Goal: Navigation & Orientation: Find specific page/section

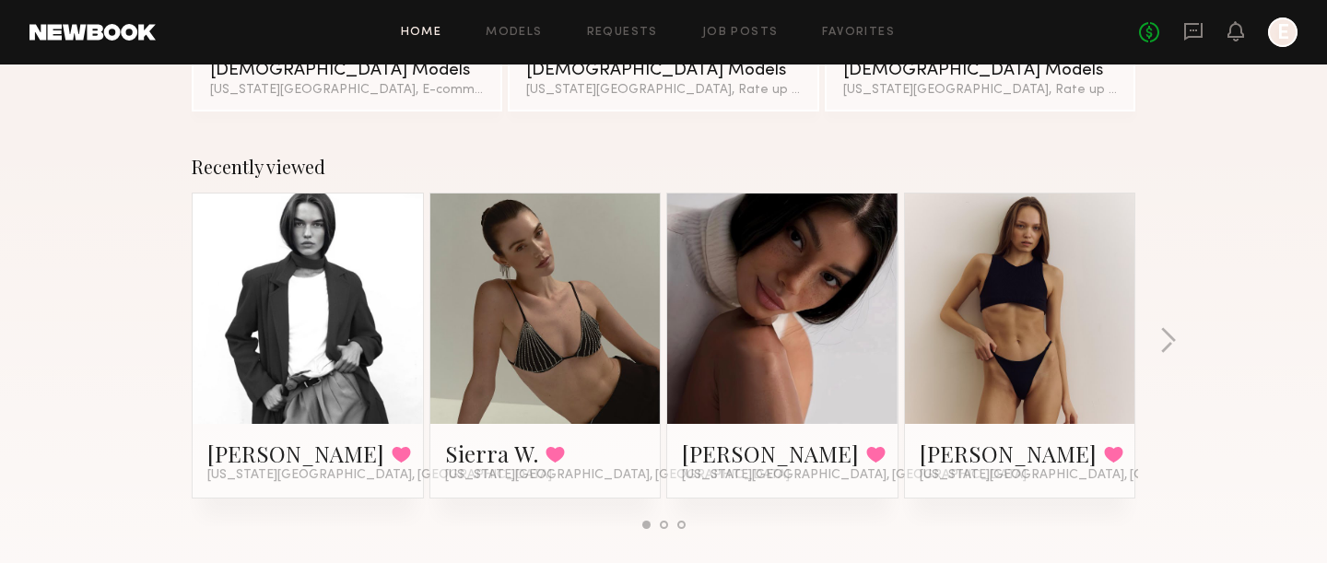
scroll to position [270, 0]
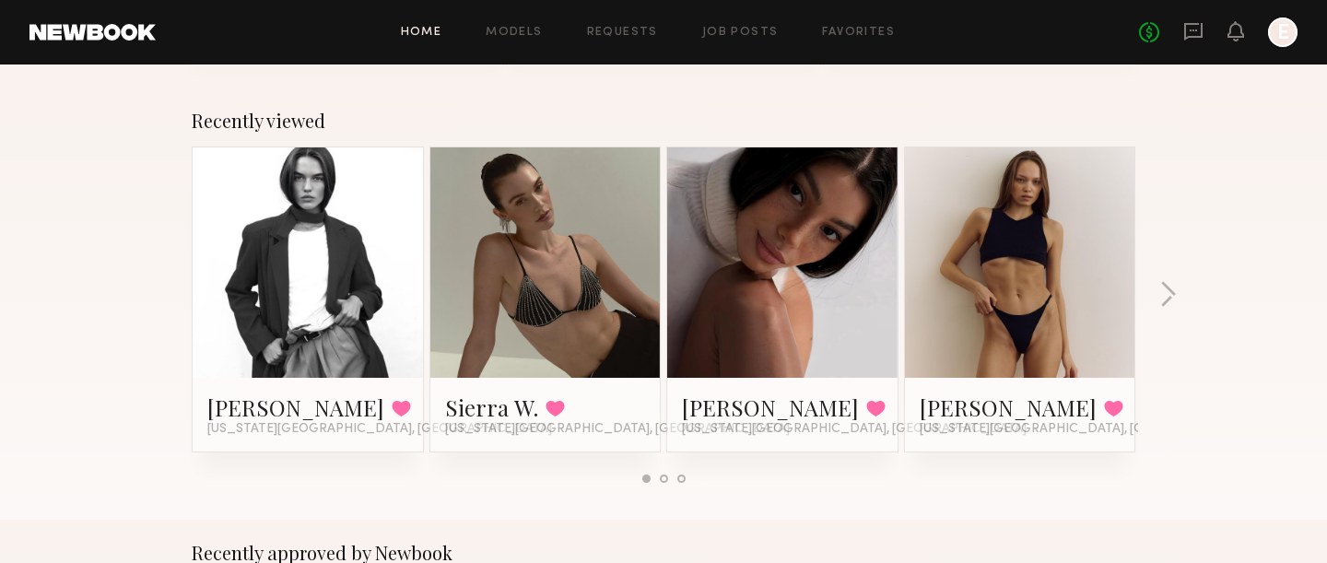
click at [383, 265] on div at bounding box center [308, 262] width 230 height 230
click at [358, 265] on link at bounding box center [308, 262] width 112 height 230
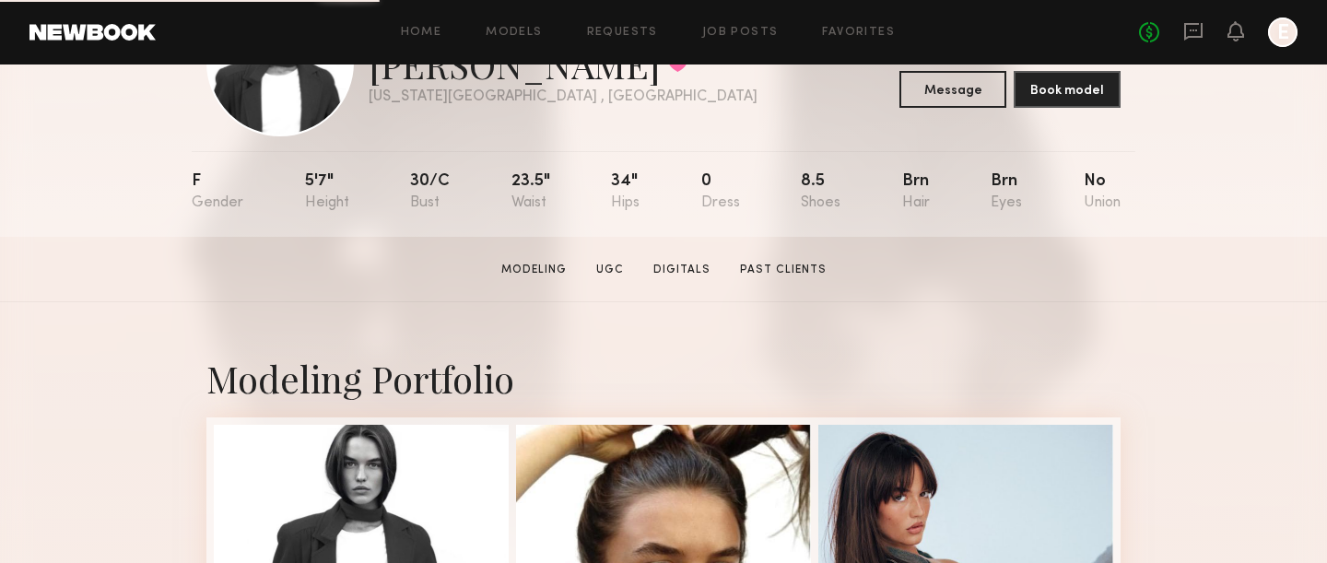
scroll to position [124, 0]
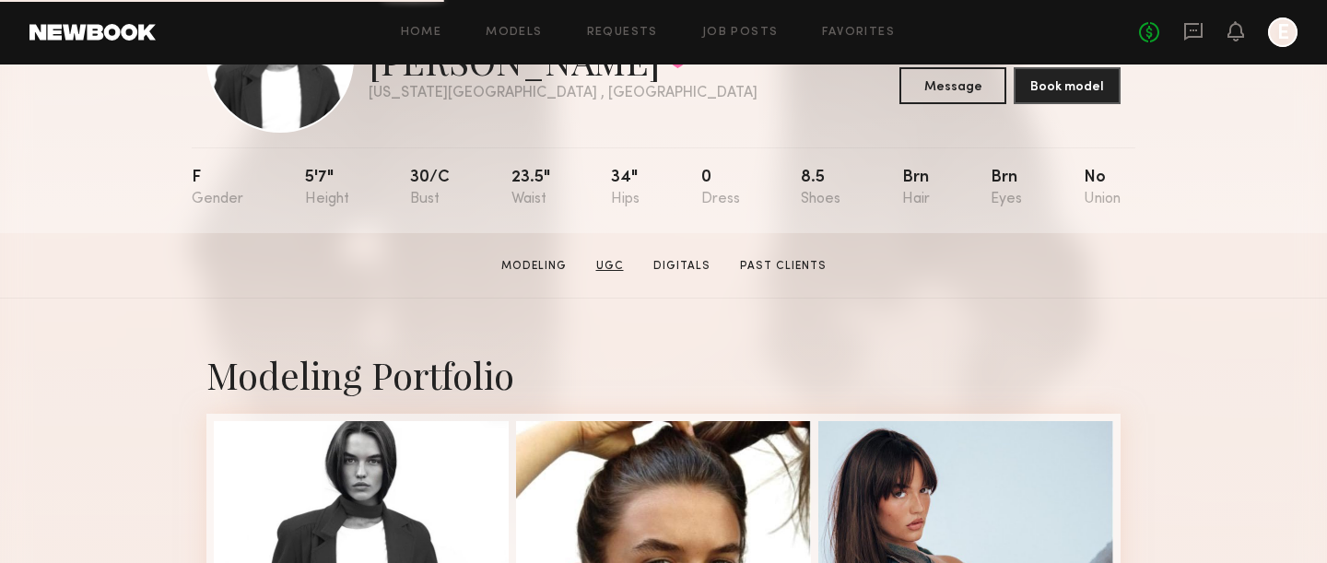
click at [613, 264] on link "UGC" at bounding box center [610, 266] width 42 height 17
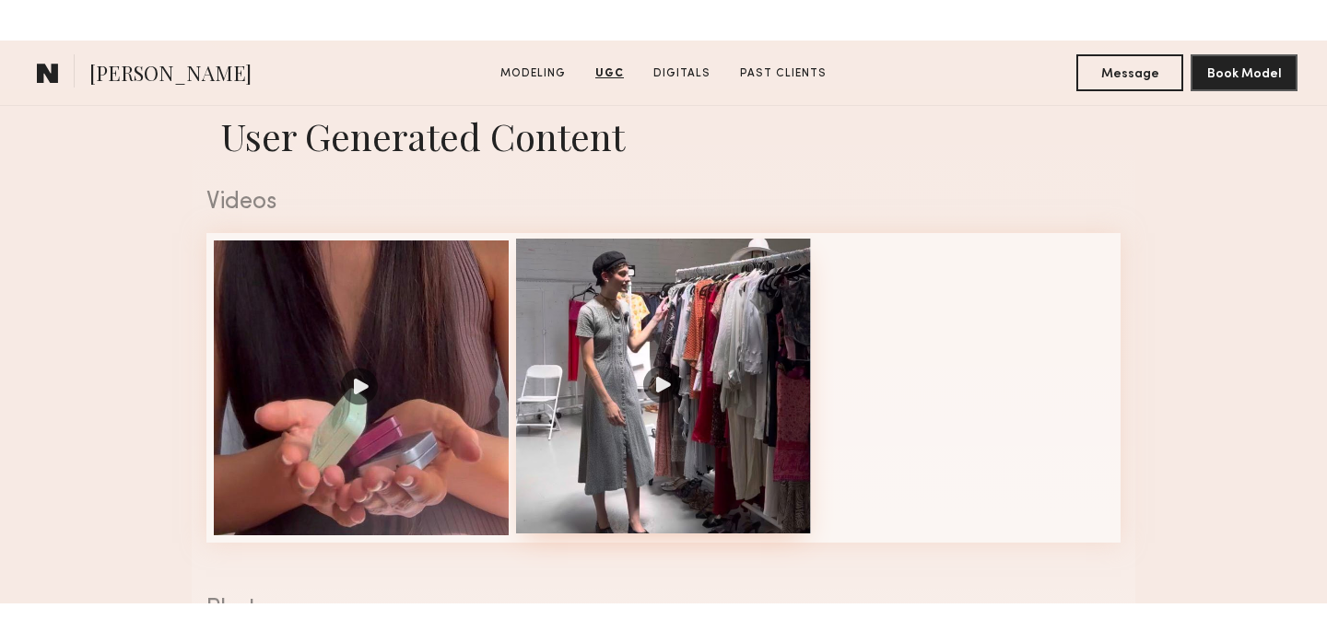
scroll to position [1160, 0]
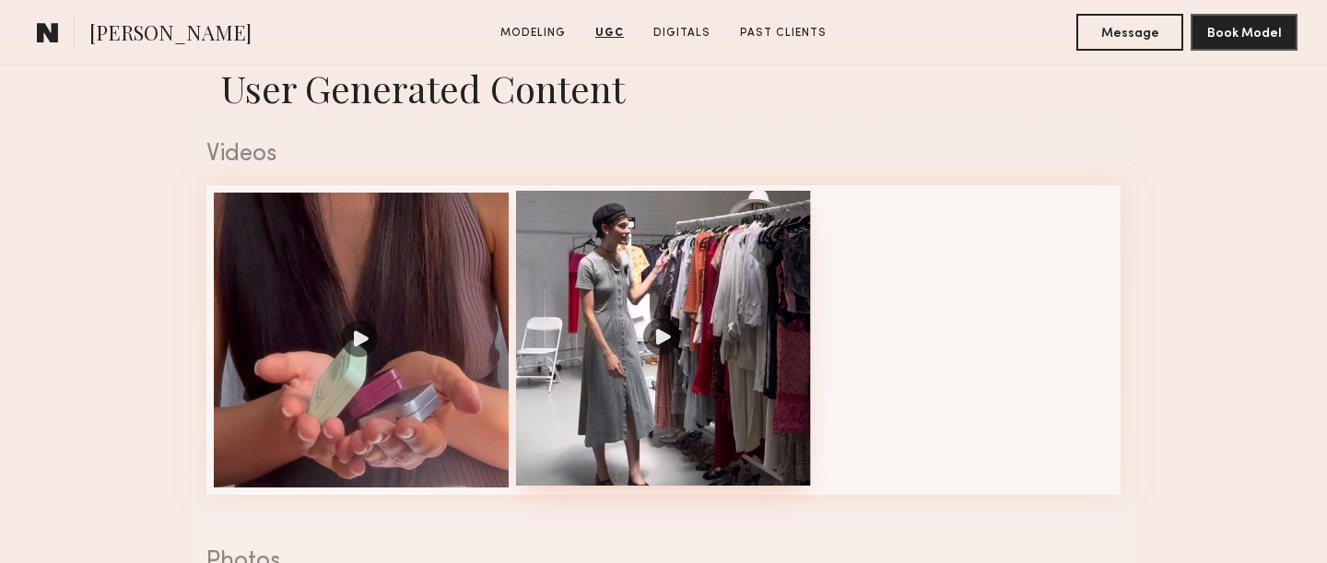
click at [676, 333] on div at bounding box center [663, 338] width 295 height 295
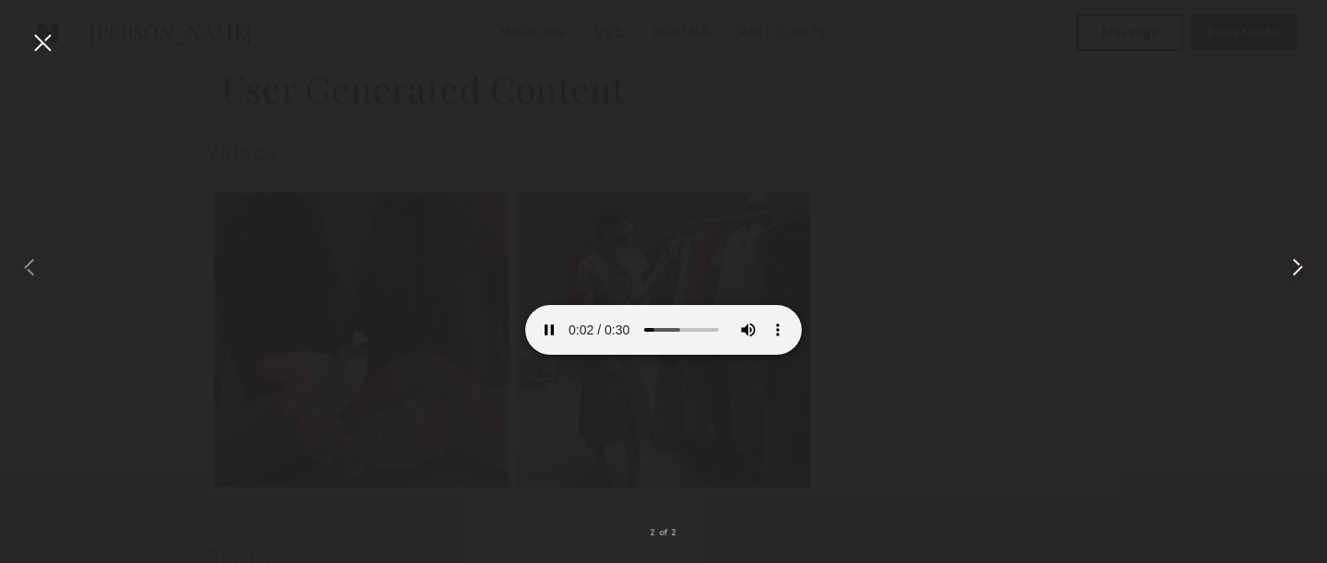
click at [1305, 263] on common-icon at bounding box center [1297, 267] width 29 height 29
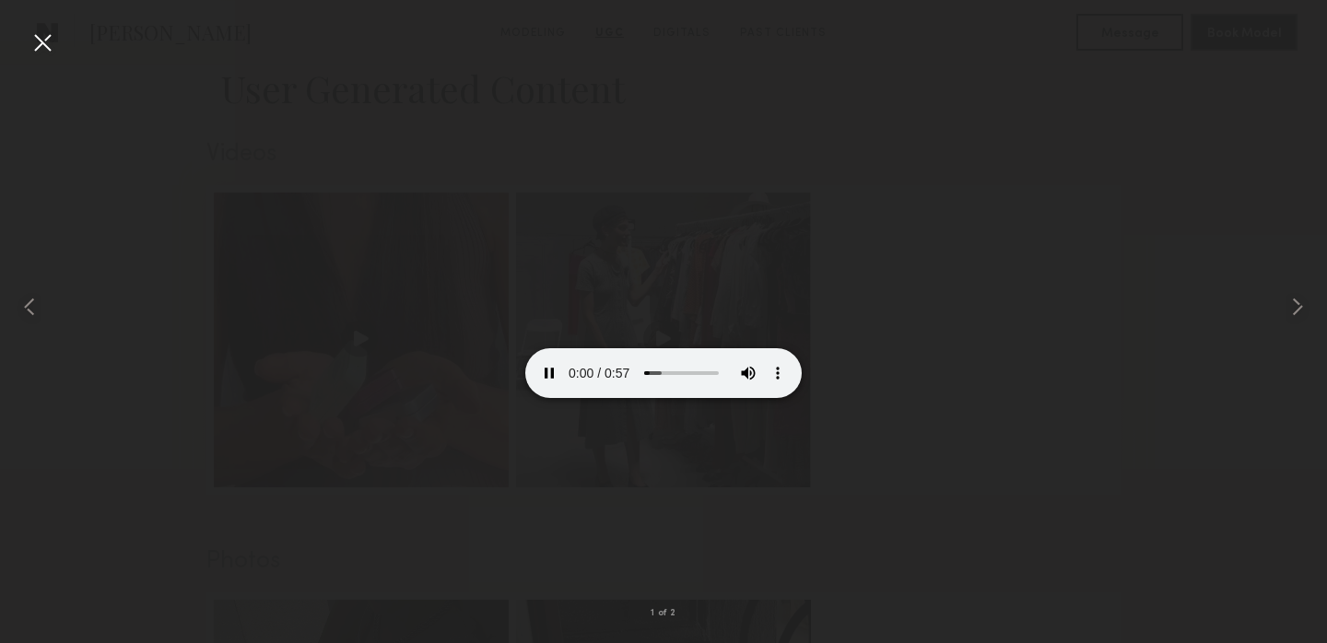
click at [46, 35] on div at bounding box center [42, 42] width 29 height 29
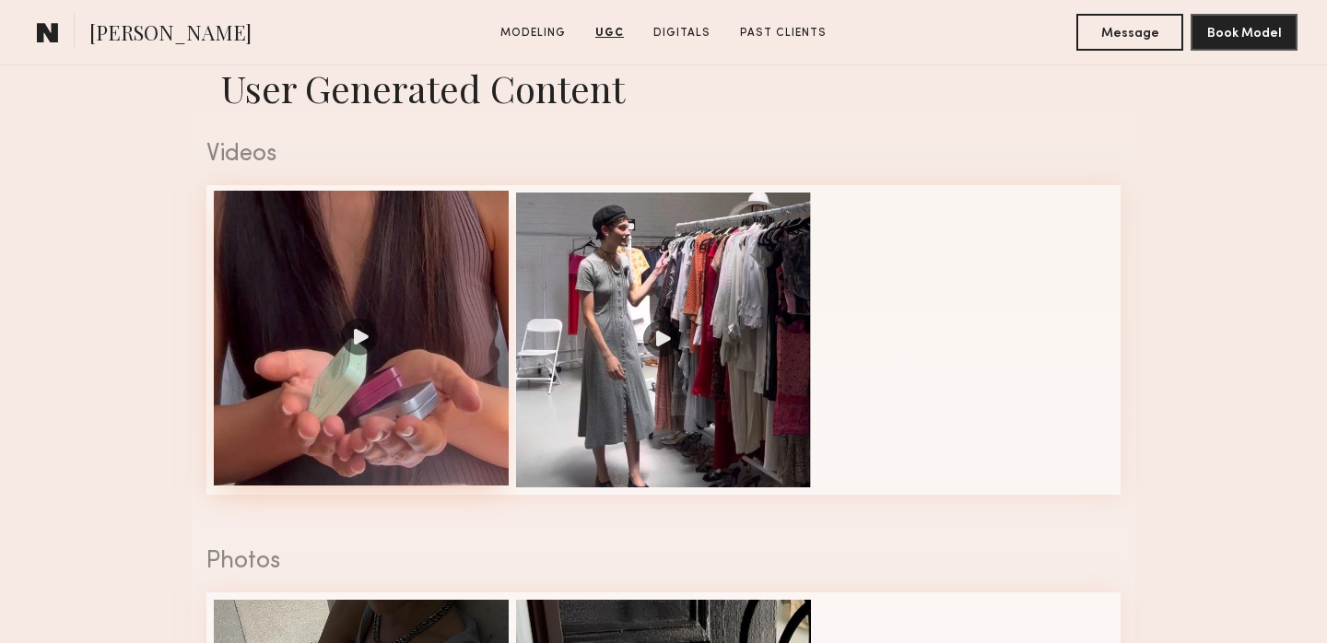
click at [360, 346] on div at bounding box center [361, 338] width 295 height 295
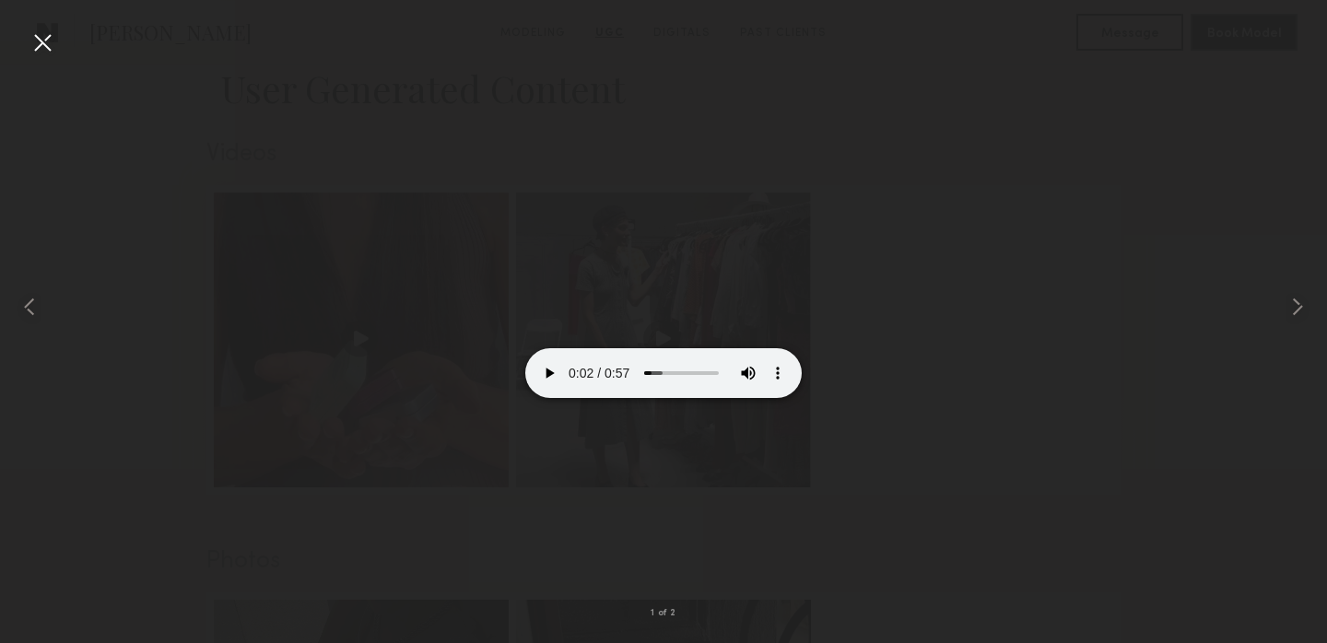
click at [44, 45] on div at bounding box center [42, 42] width 29 height 29
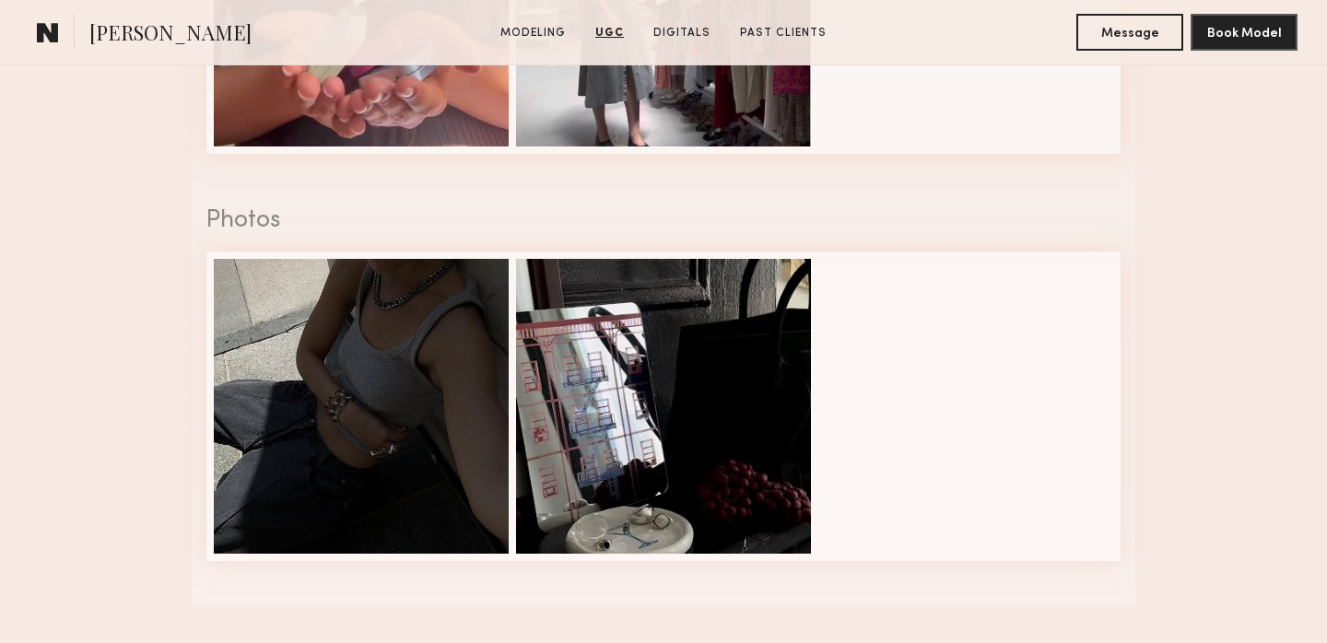
scroll to position [1502, 0]
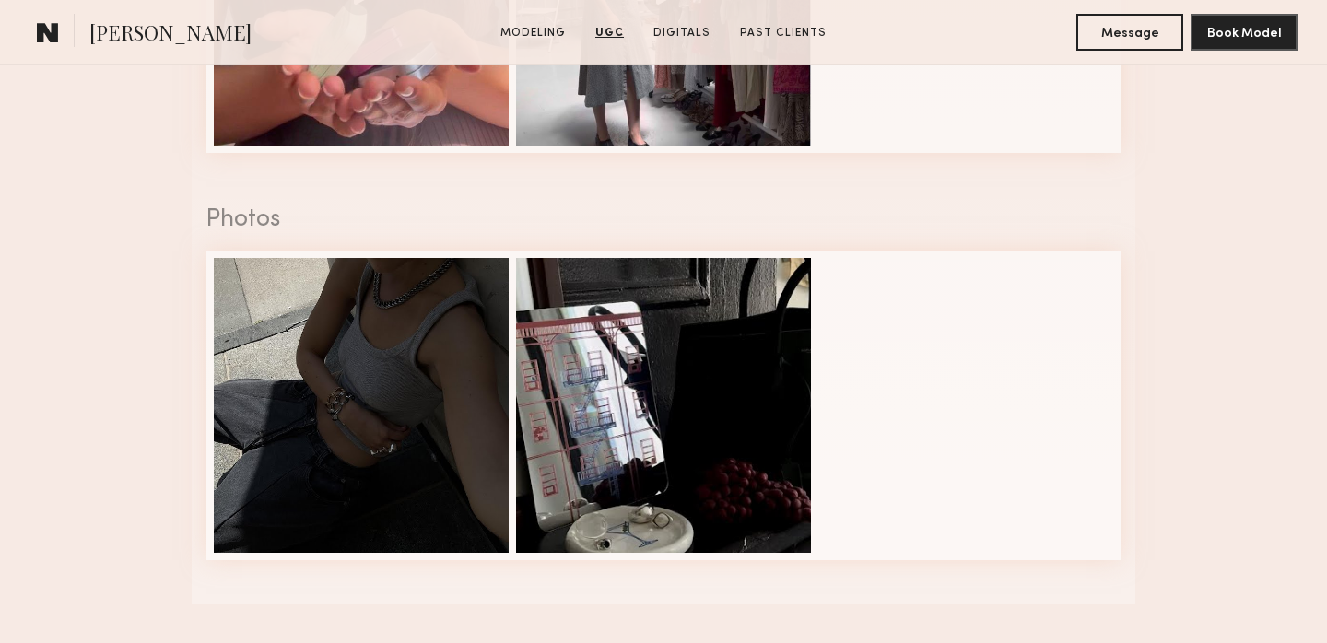
click at [253, 228] on div "Photos" at bounding box center [663, 220] width 914 height 24
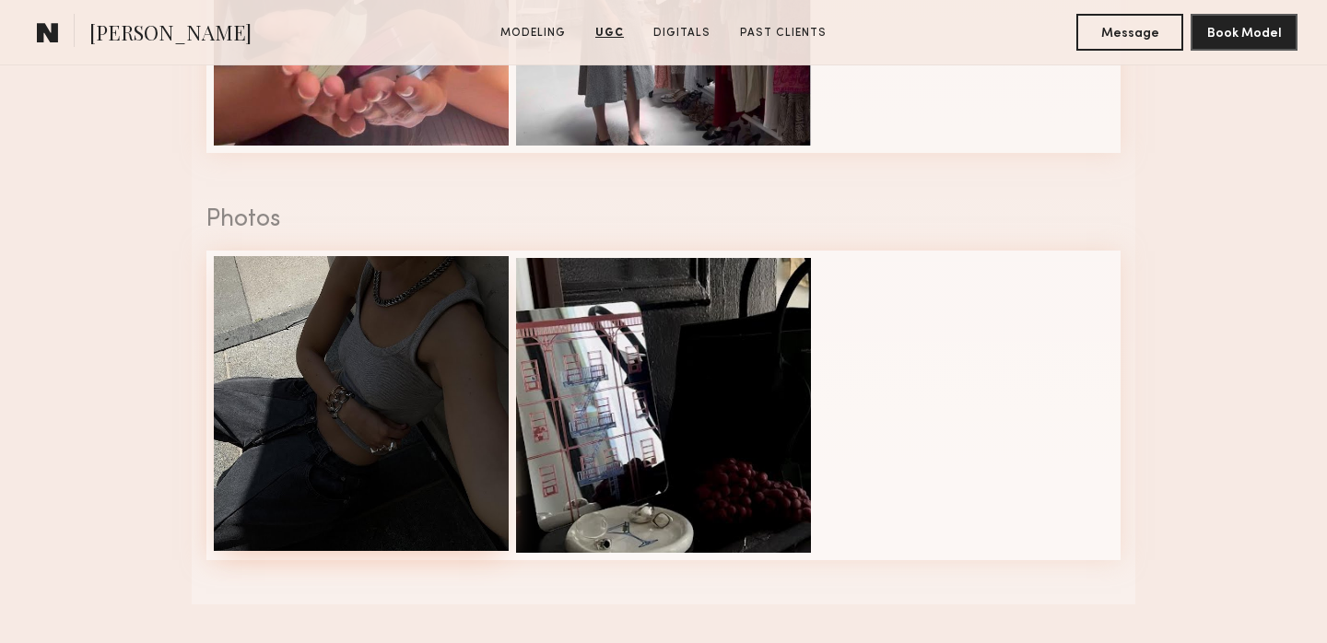
click at [301, 381] on div at bounding box center [361, 403] width 295 height 295
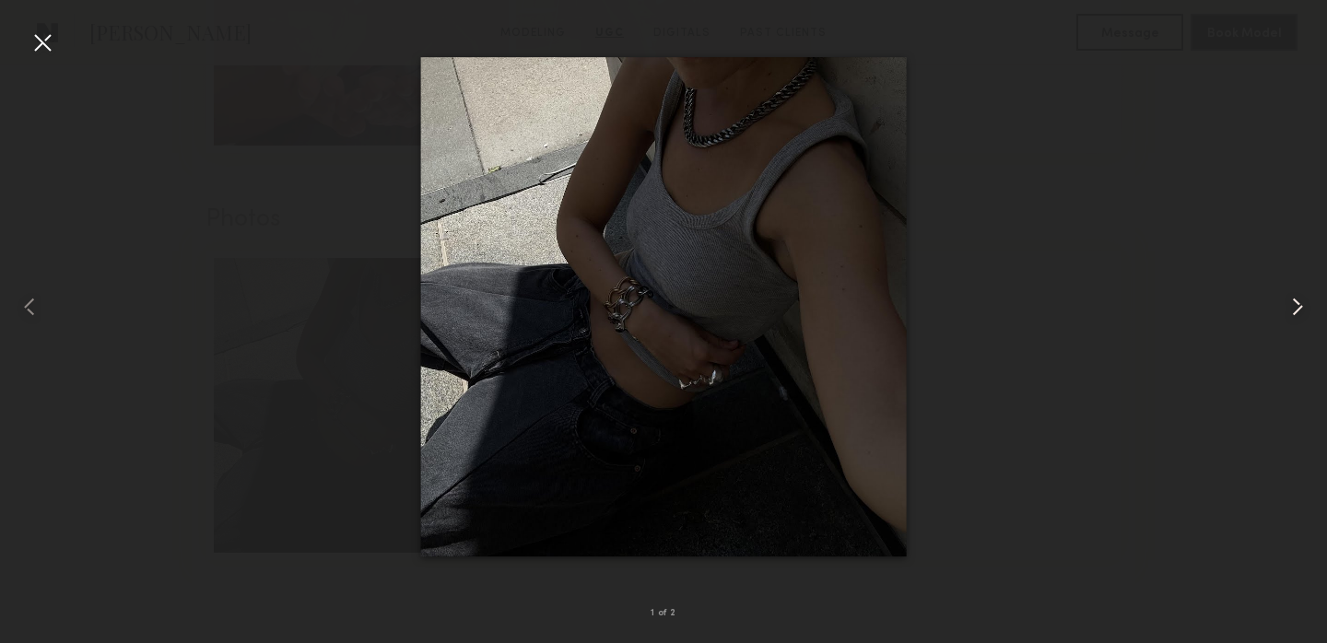
click at [1292, 309] on common-icon at bounding box center [1297, 306] width 29 height 29
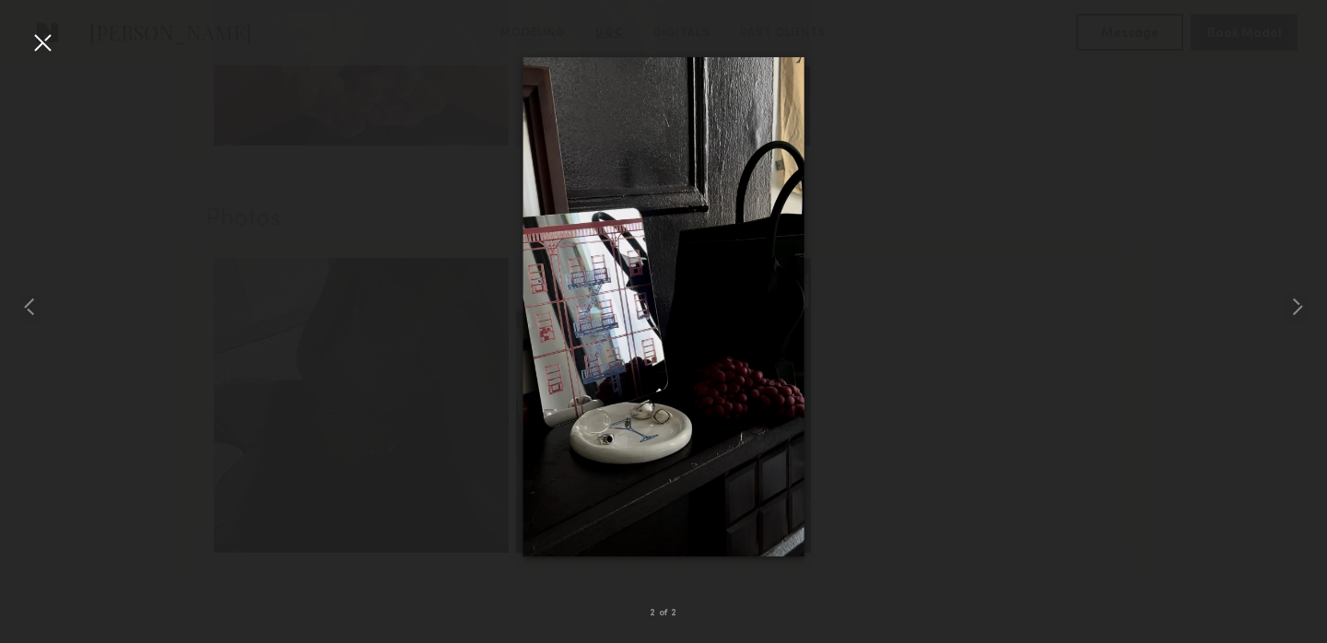
click at [45, 46] on div at bounding box center [42, 42] width 29 height 29
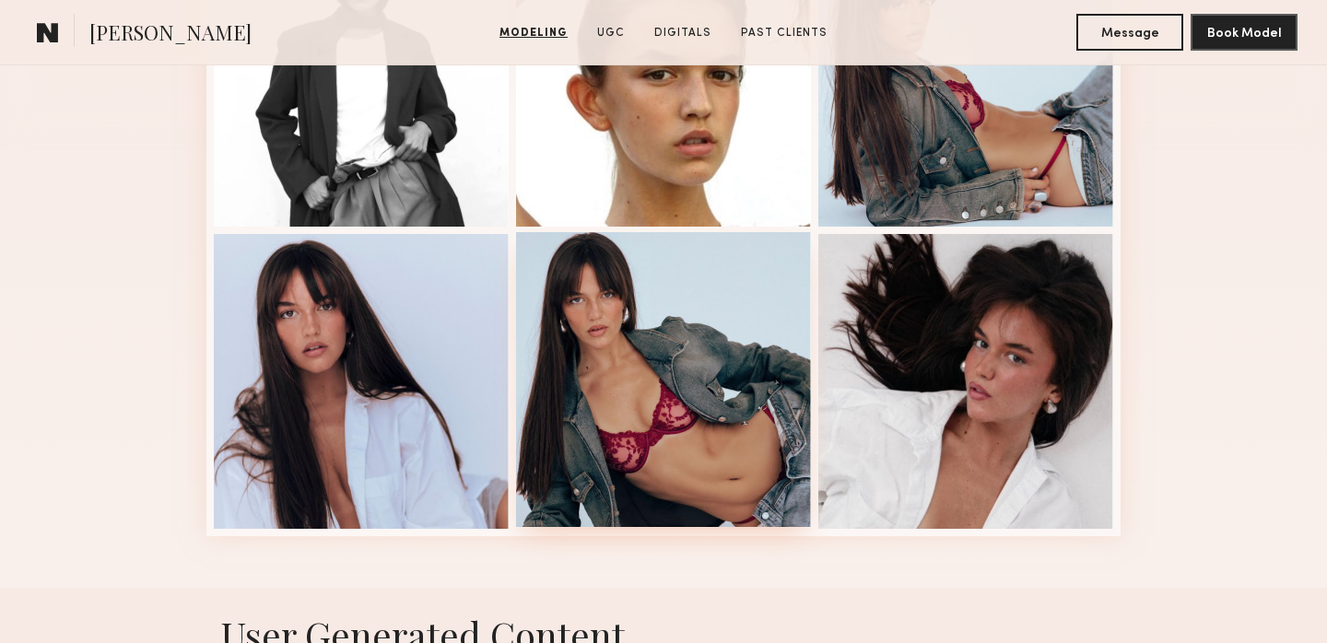
scroll to position [609, 0]
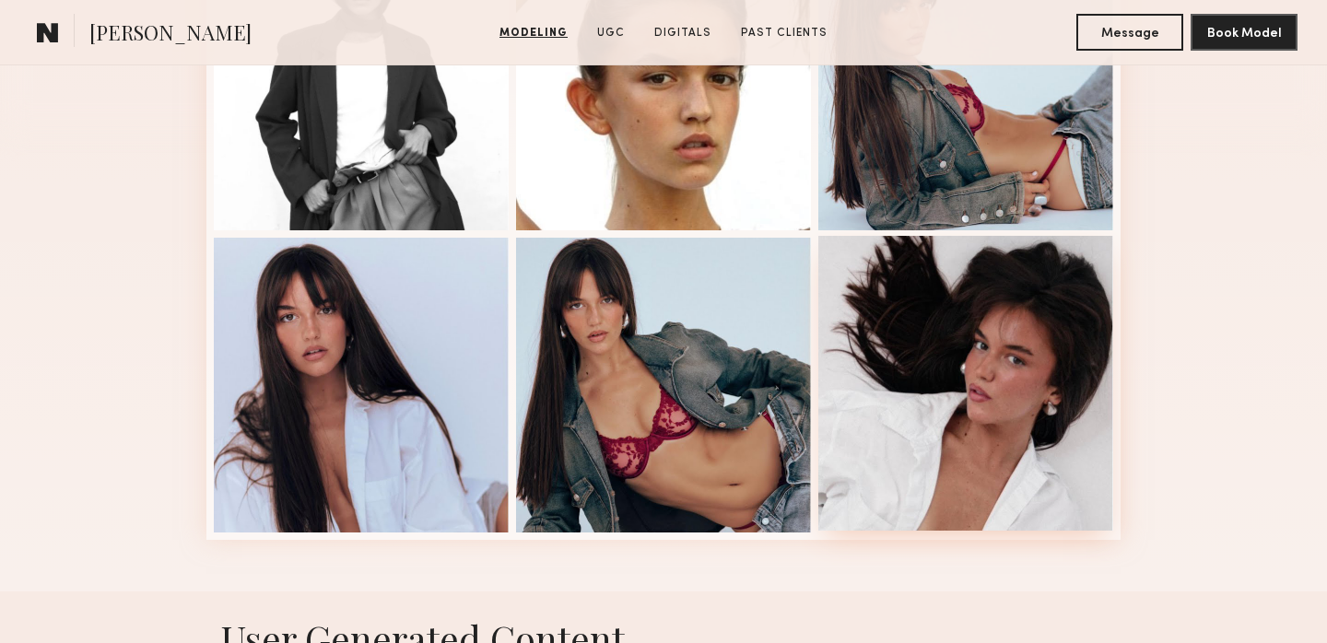
click at [901, 408] on div at bounding box center [966, 383] width 295 height 295
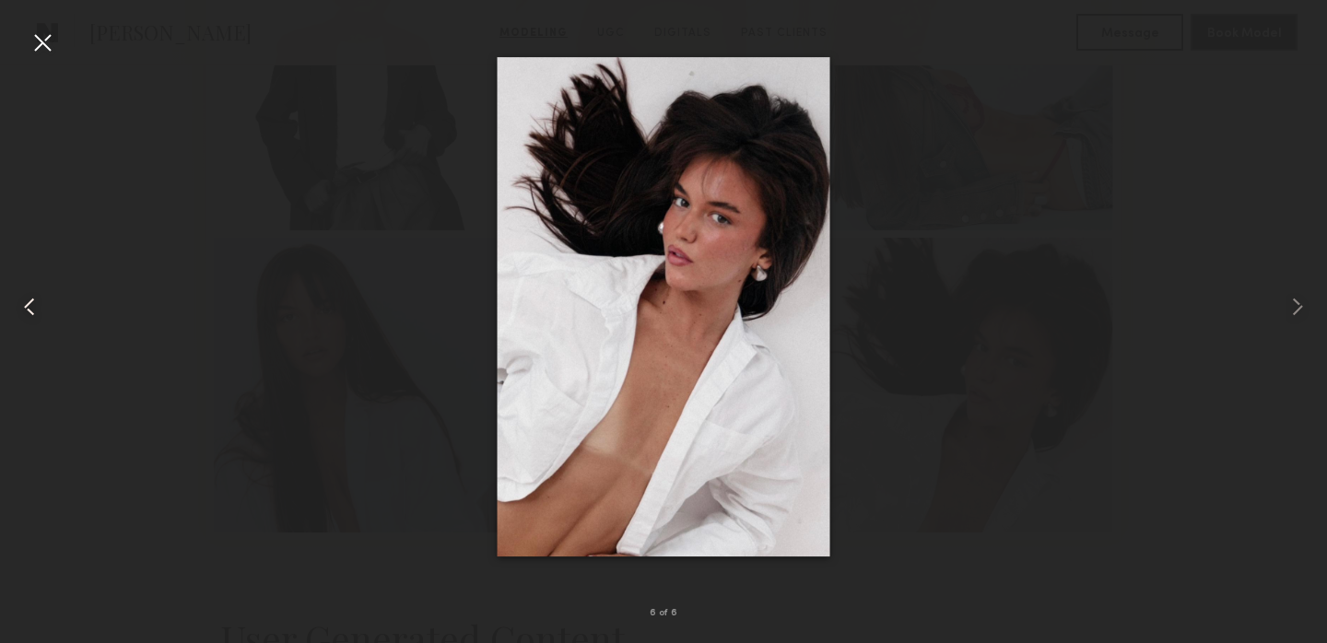
click at [24, 302] on common-icon at bounding box center [29, 306] width 29 height 29
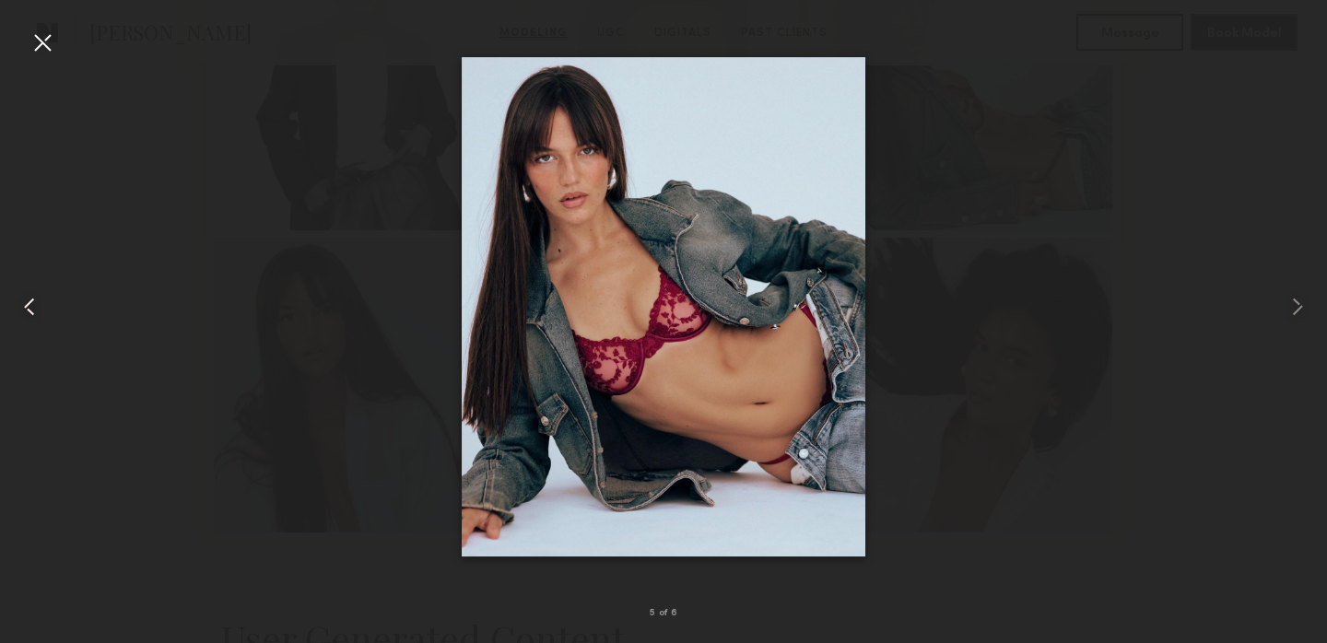
click at [25, 303] on common-icon at bounding box center [29, 306] width 29 height 29
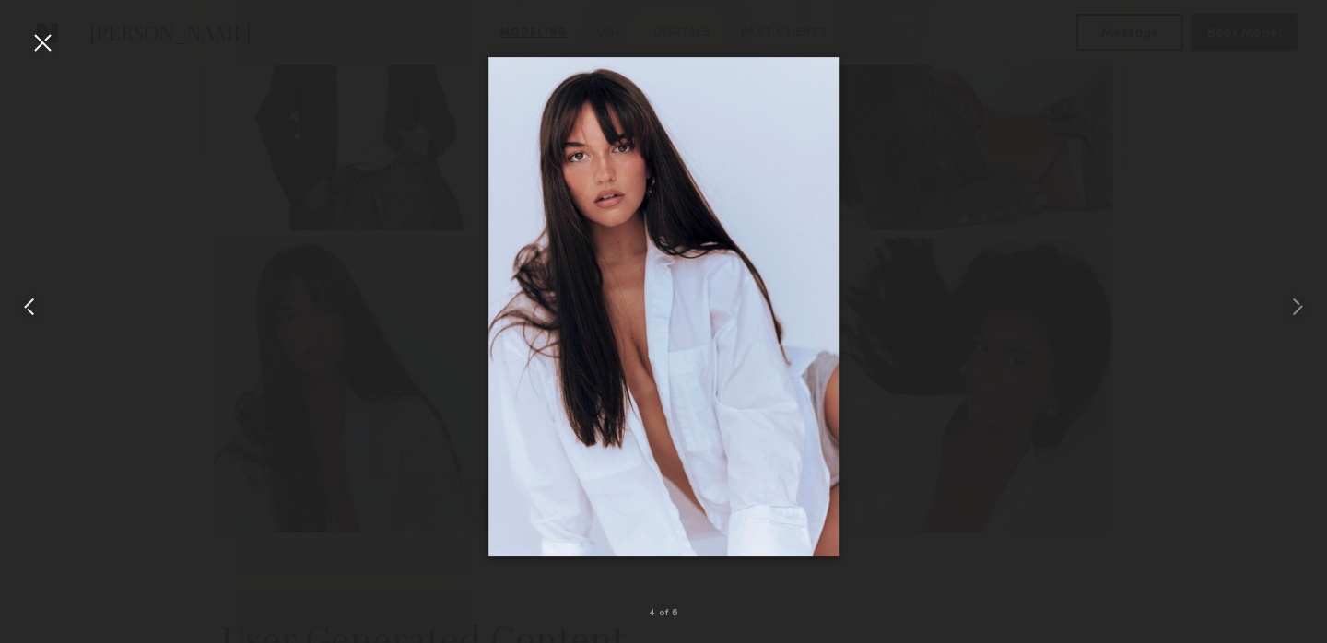
click at [25, 303] on common-icon at bounding box center [29, 306] width 29 height 29
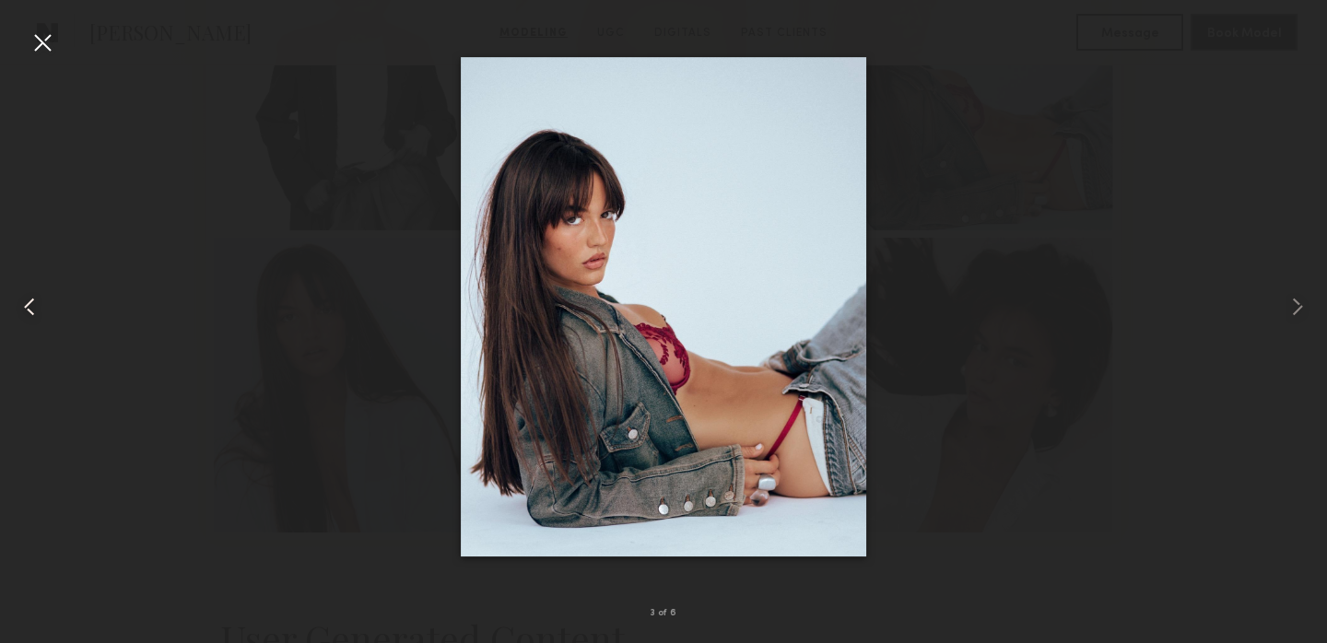
click at [25, 303] on common-icon at bounding box center [29, 306] width 29 height 29
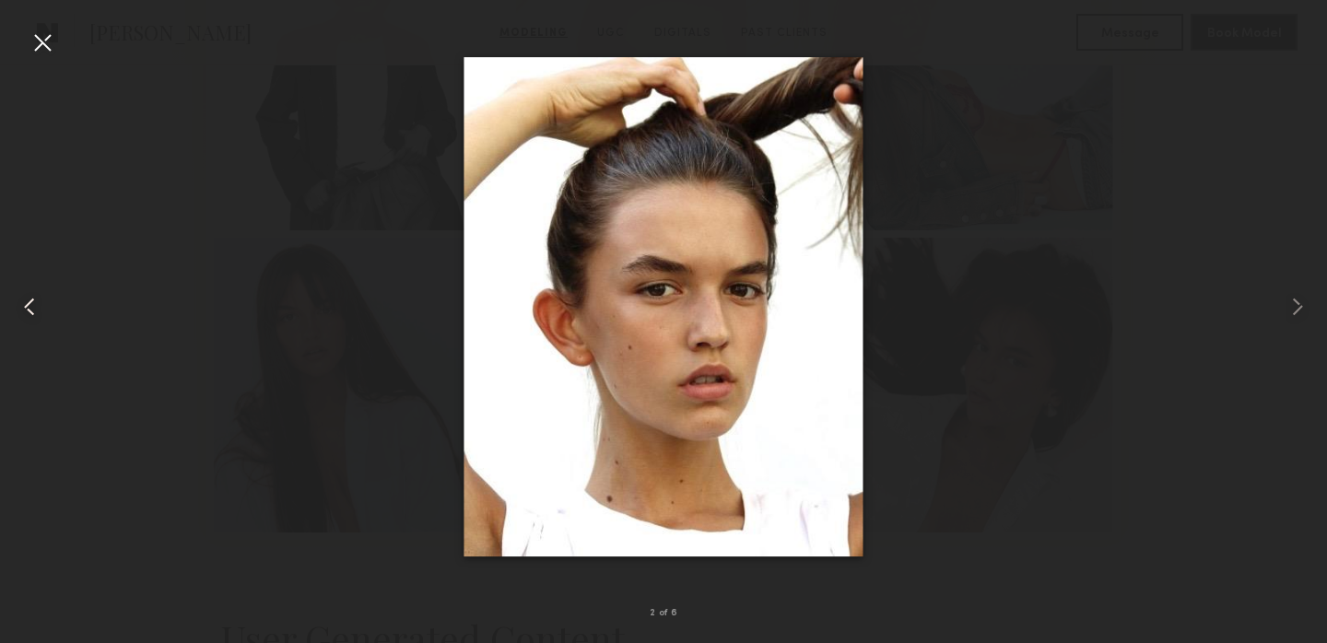
click at [25, 303] on common-icon at bounding box center [29, 306] width 29 height 29
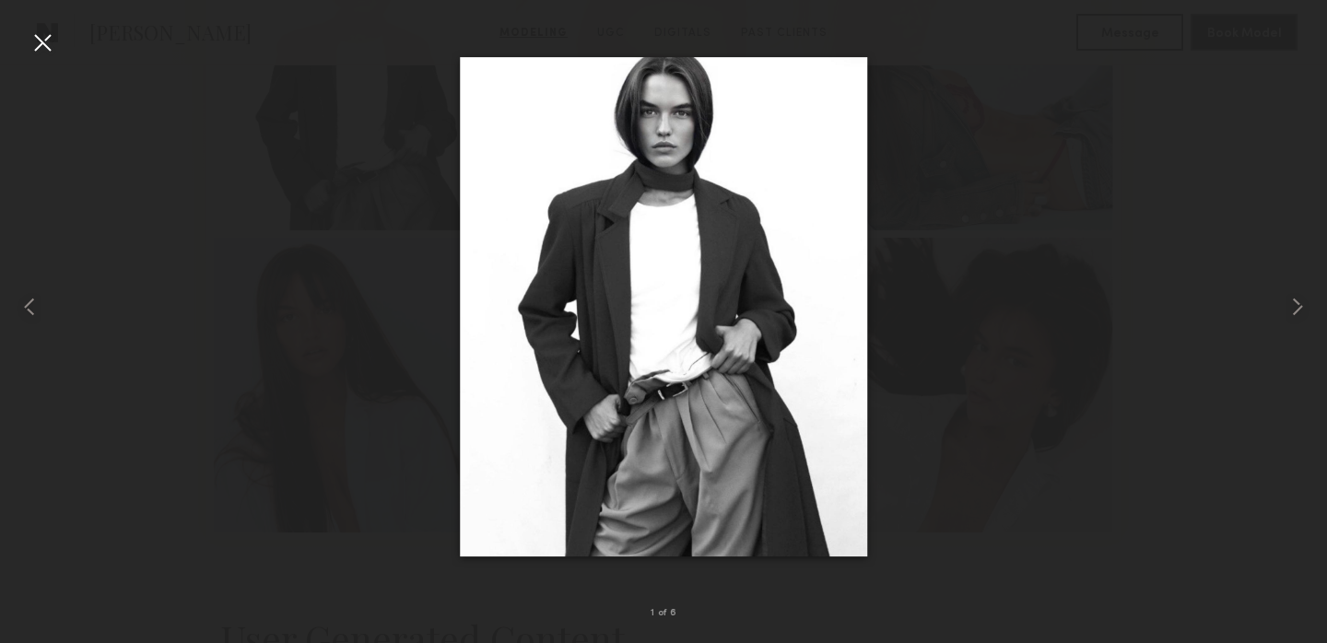
click at [37, 43] on div at bounding box center [42, 42] width 29 height 29
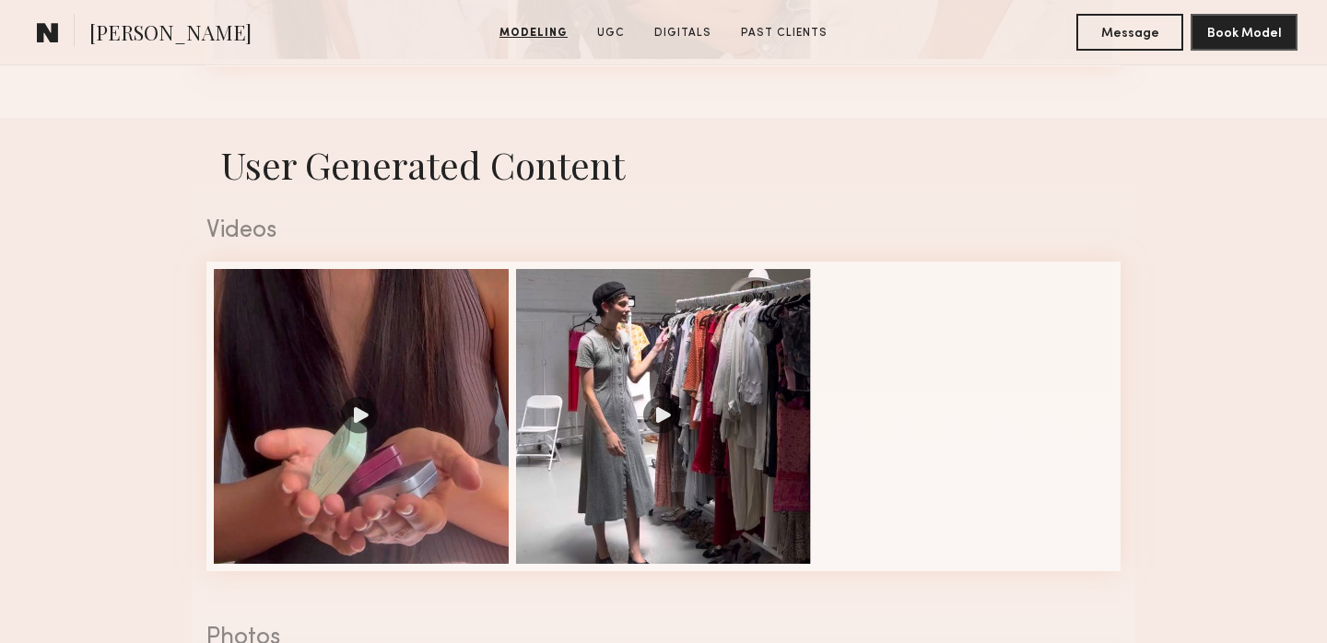
scroll to position [1101, 0]
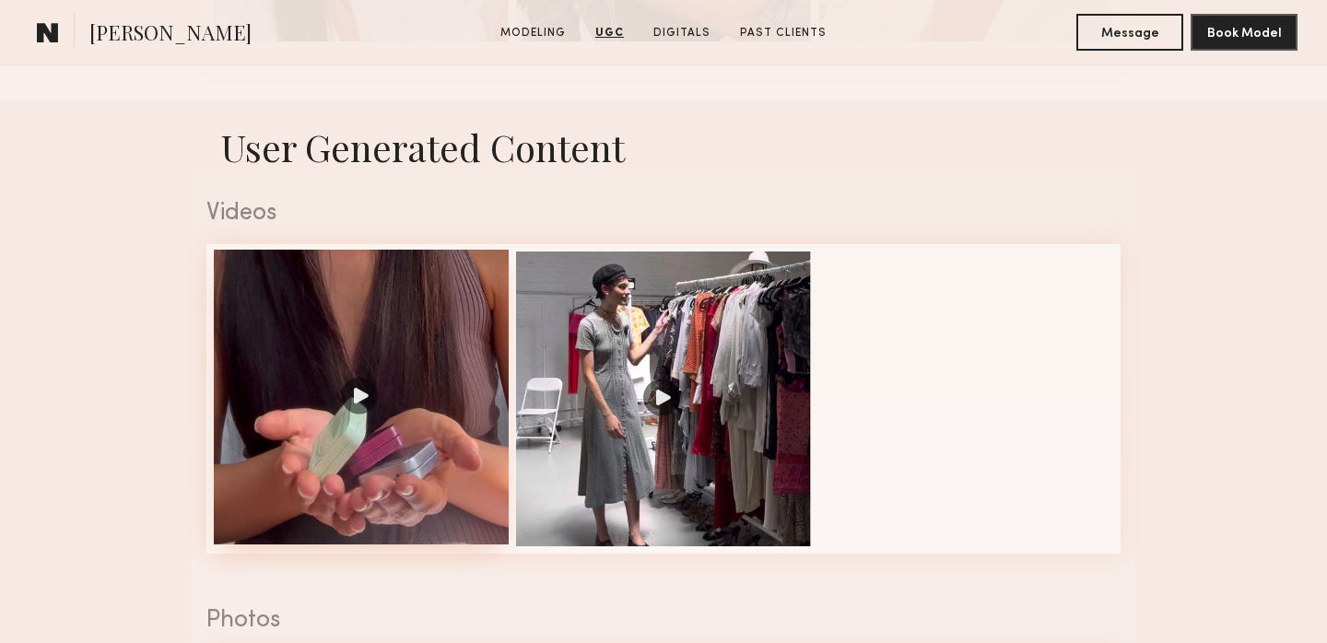
click at [332, 310] on div at bounding box center [361, 397] width 295 height 295
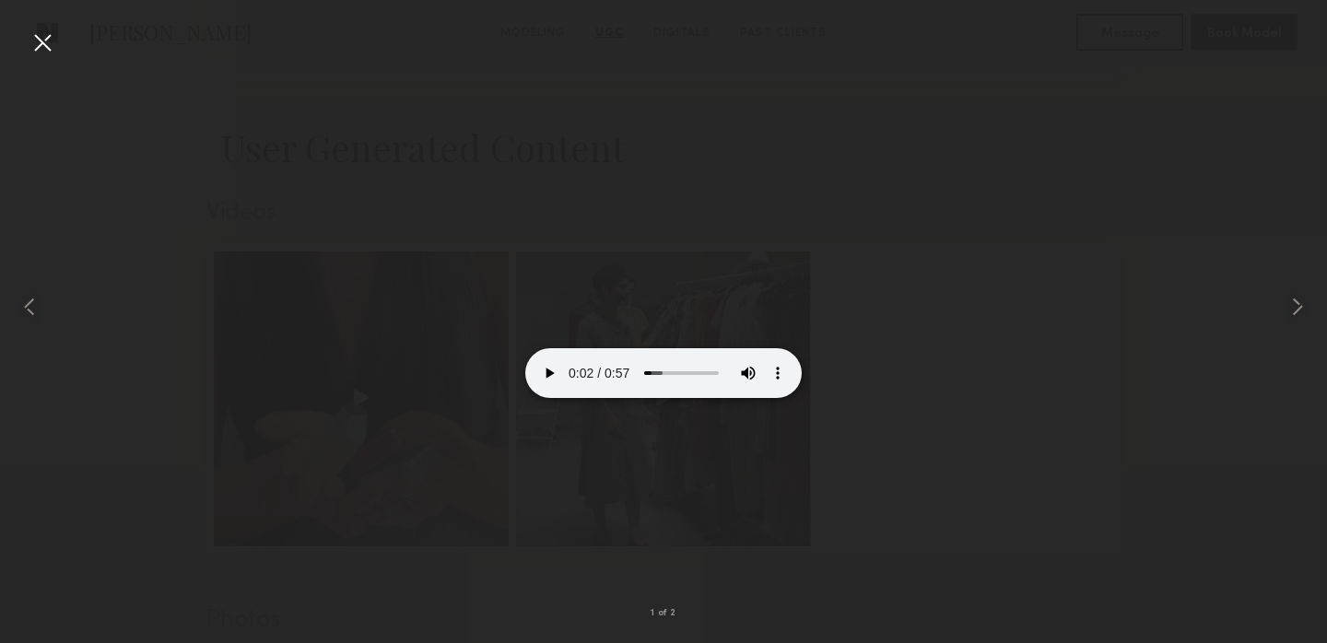
click at [40, 35] on div at bounding box center [42, 42] width 29 height 29
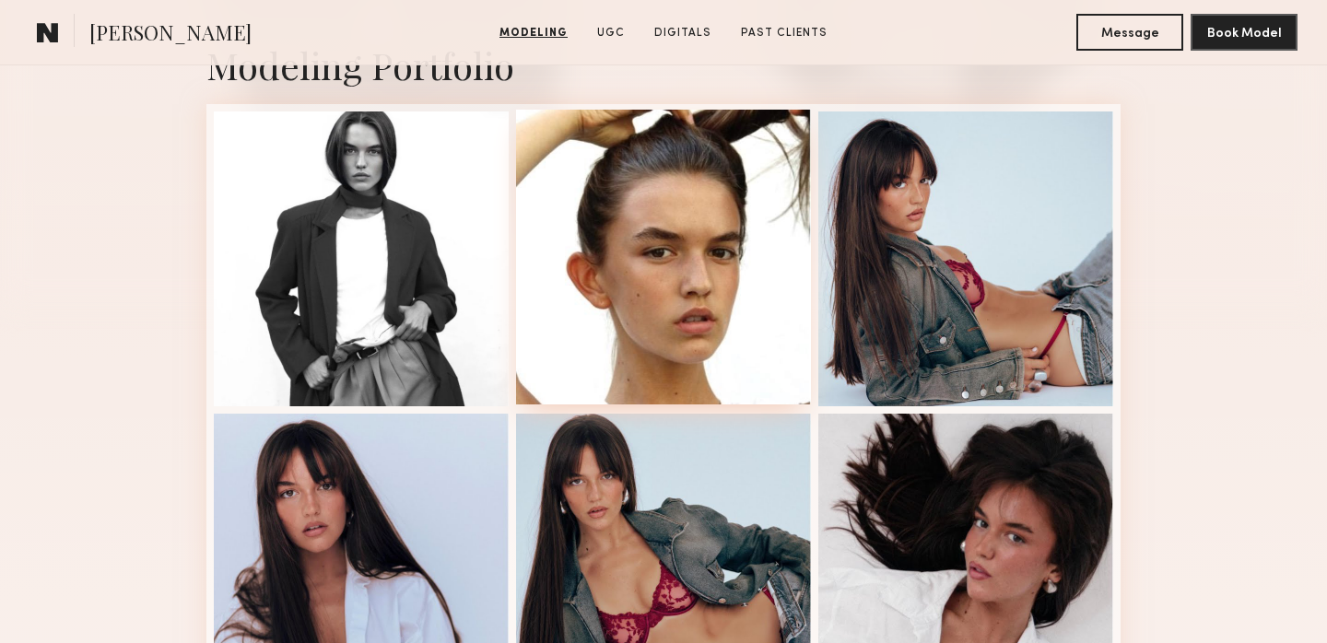
scroll to position [0, 0]
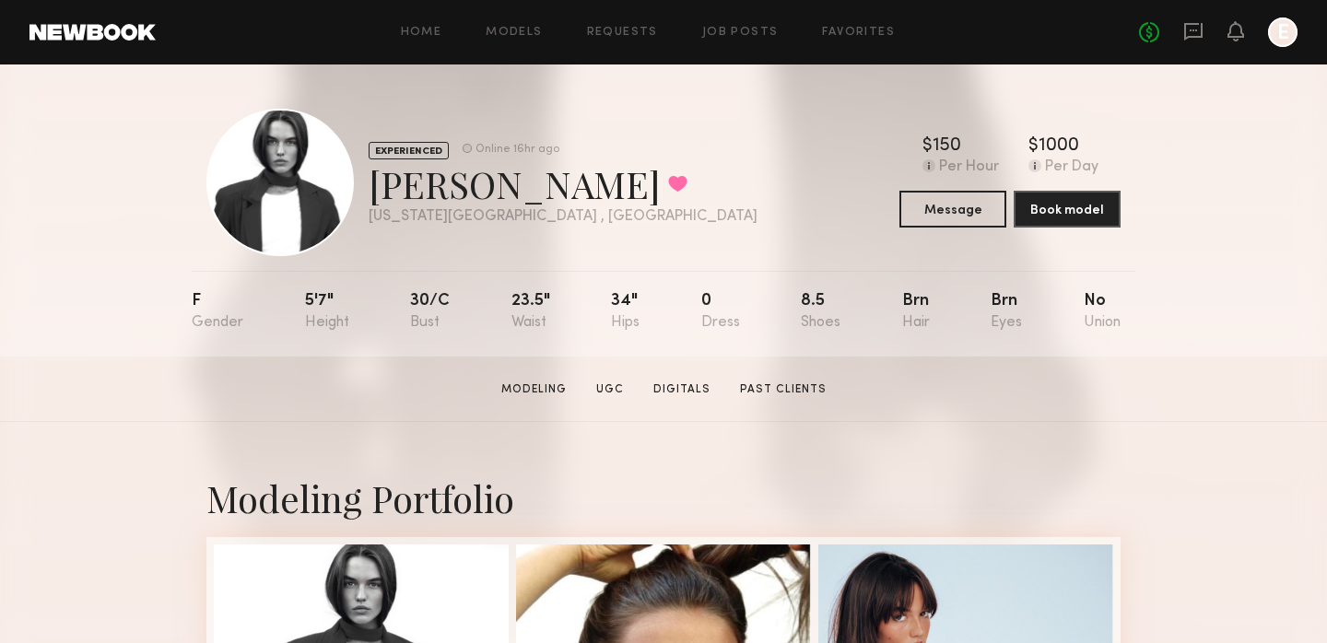
click at [1191, 42] on link at bounding box center [1194, 32] width 20 height 23
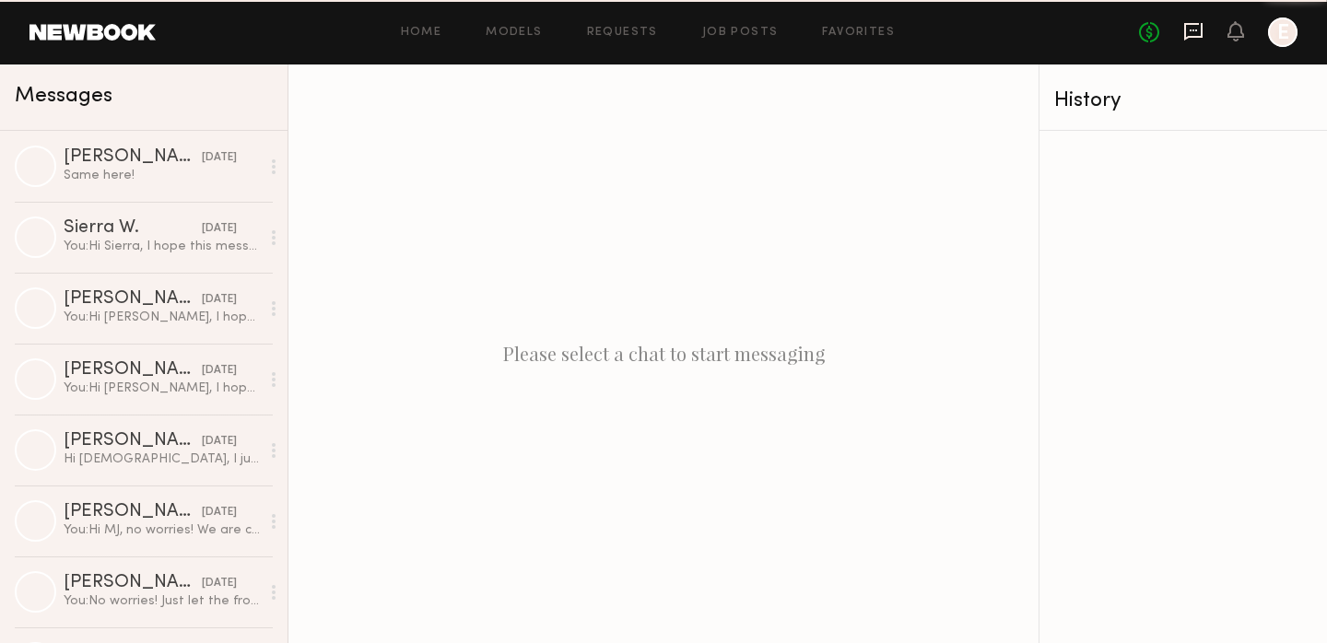
click at [1192, 29] on icon at bounding box center [1193, 30] width 7 height 2
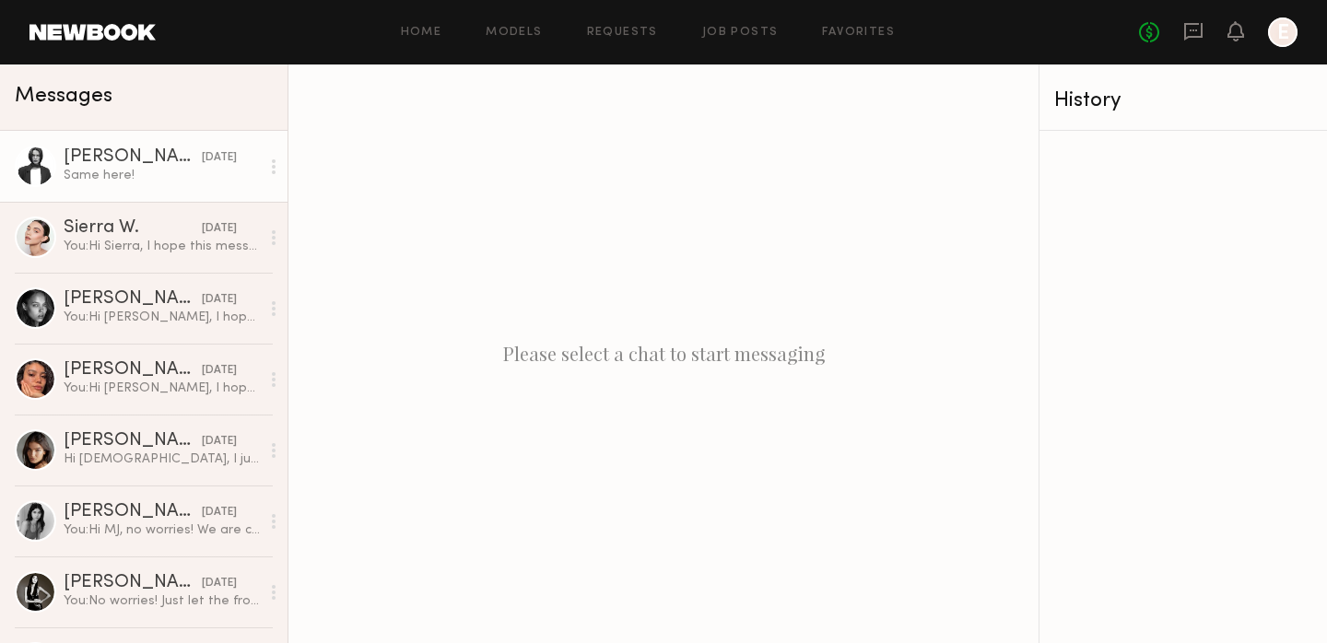
click at [198, 172] on div "Same here!" at bounding box center [162, 176] width 196 height 18
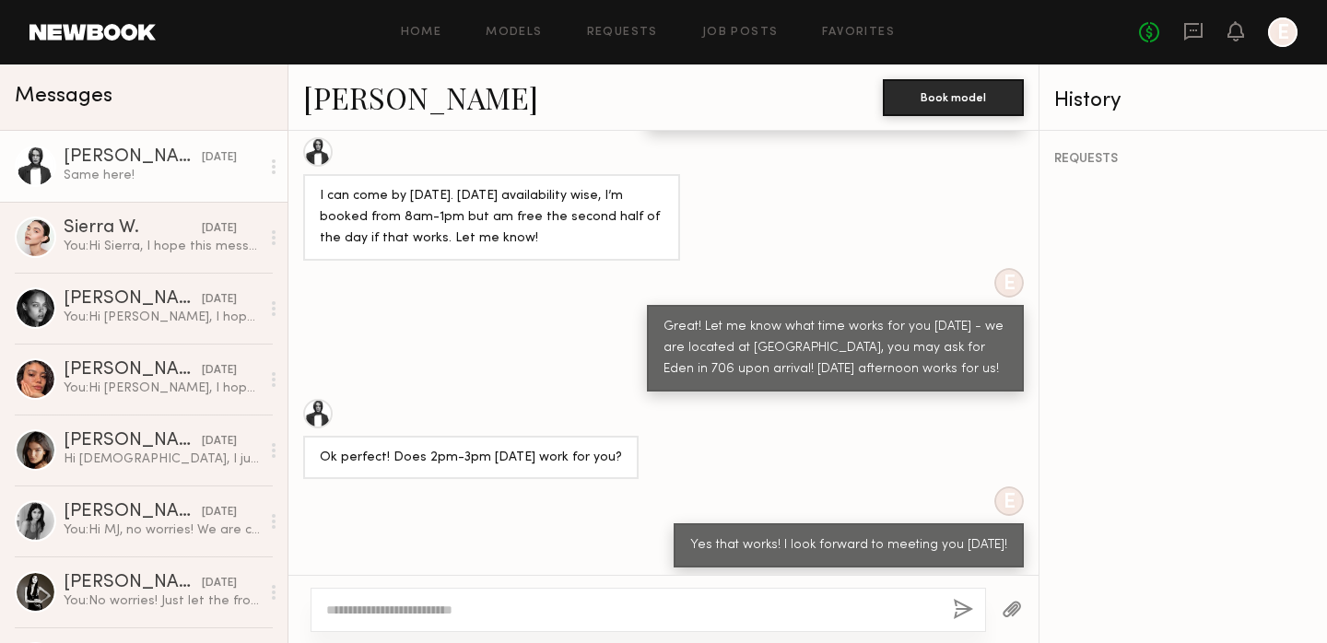
click at [97, 27] on link at bounding box center [92, 32] width 126 height 17
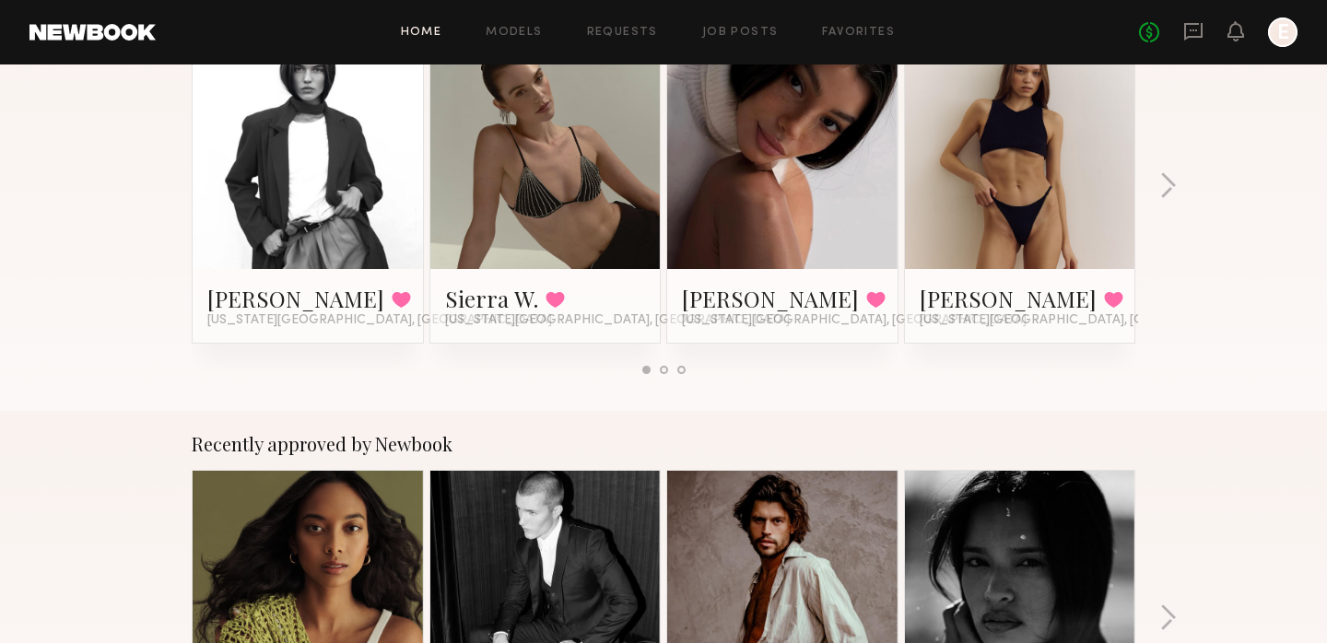
scroll to position [107, 0]
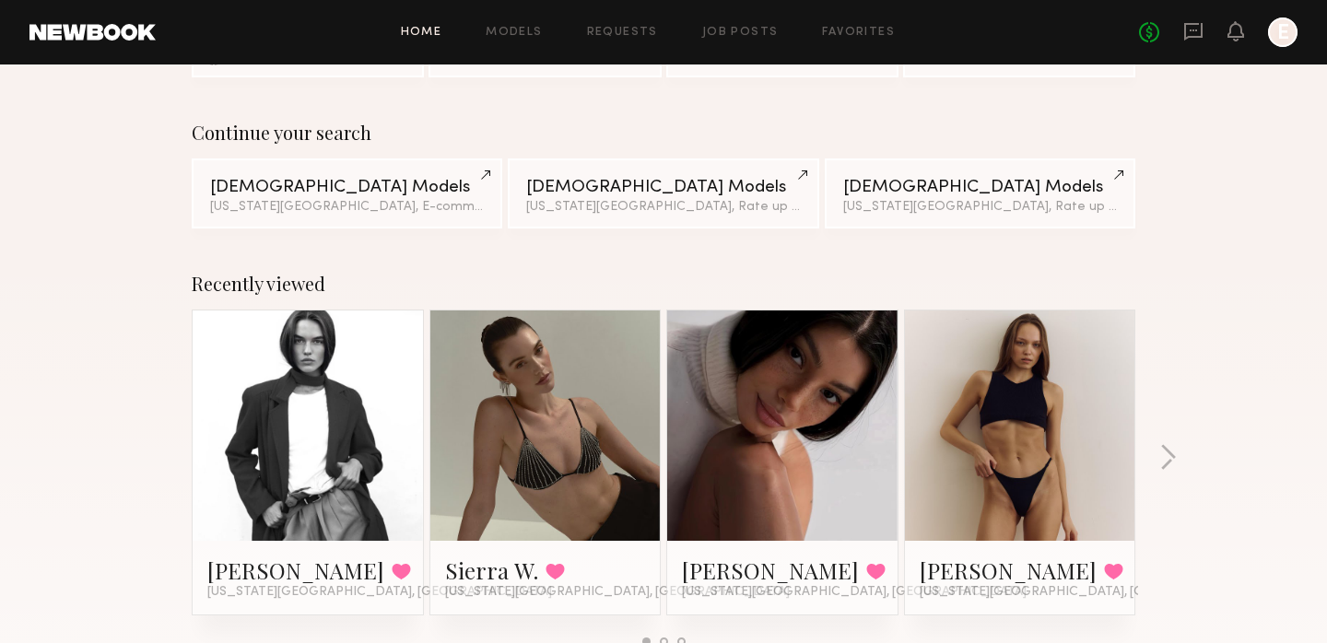
click at [311, 425] on link at bounding box center [308, 426] width 112 height 230
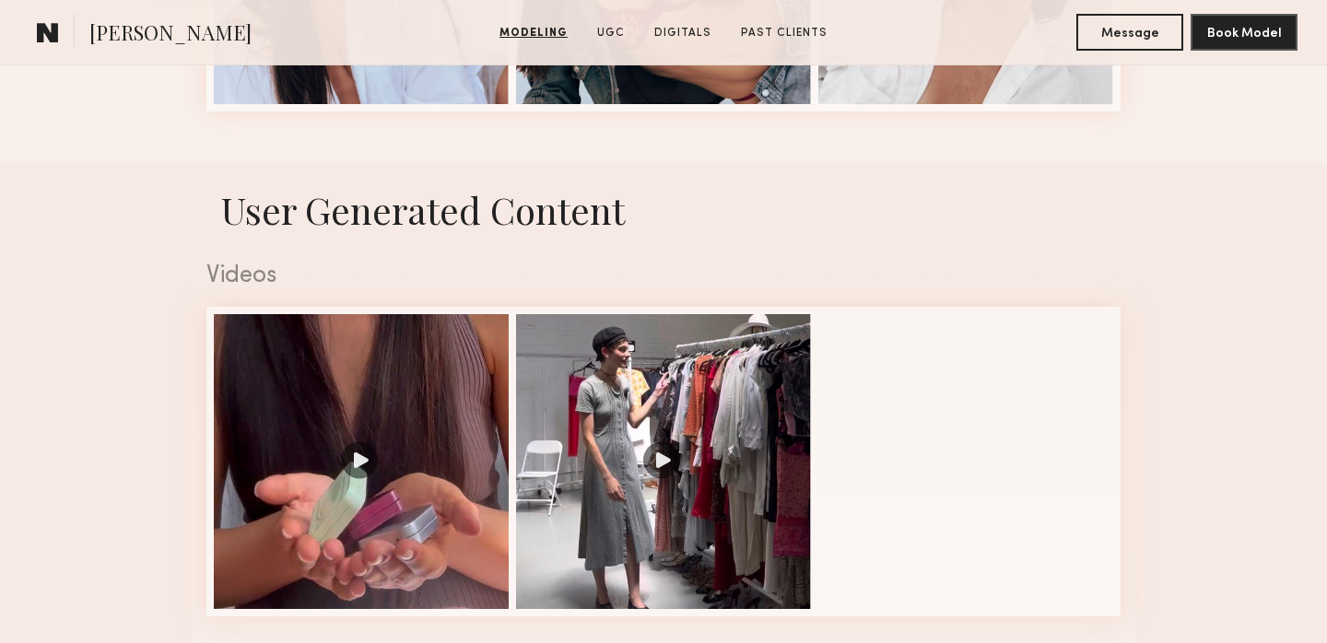
scroll to position [1231, 0]
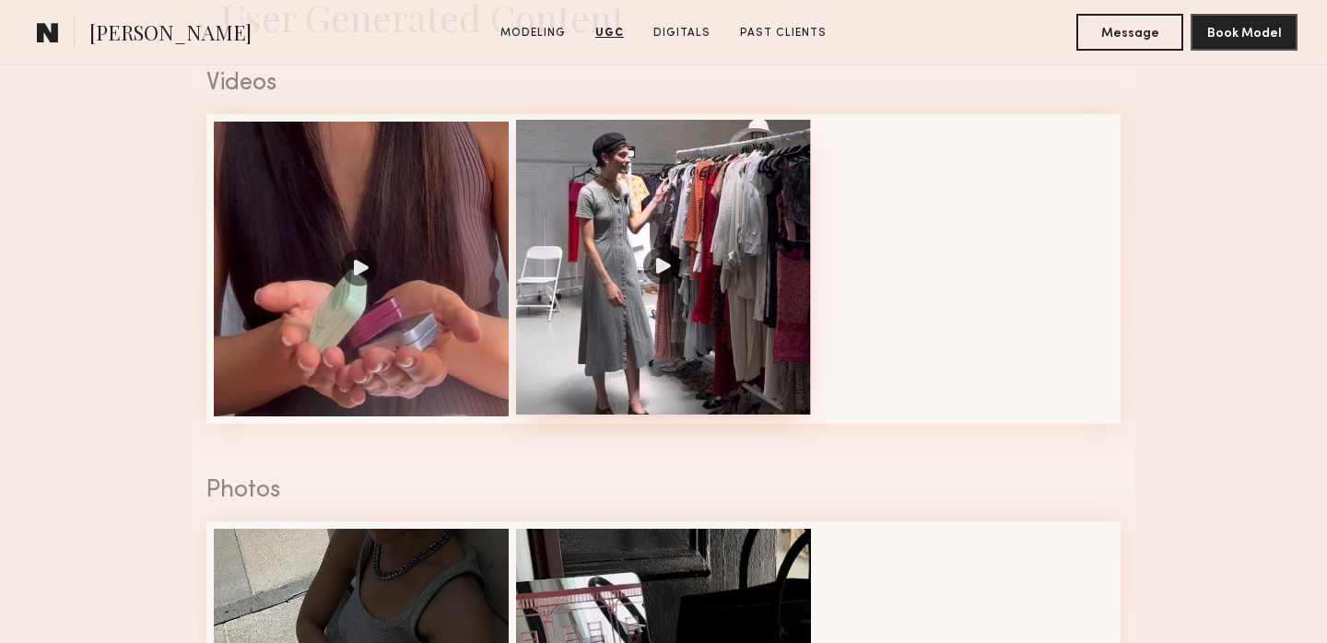
click at [681, 271] on div at bounding box center [663, 267] width 295 height 295
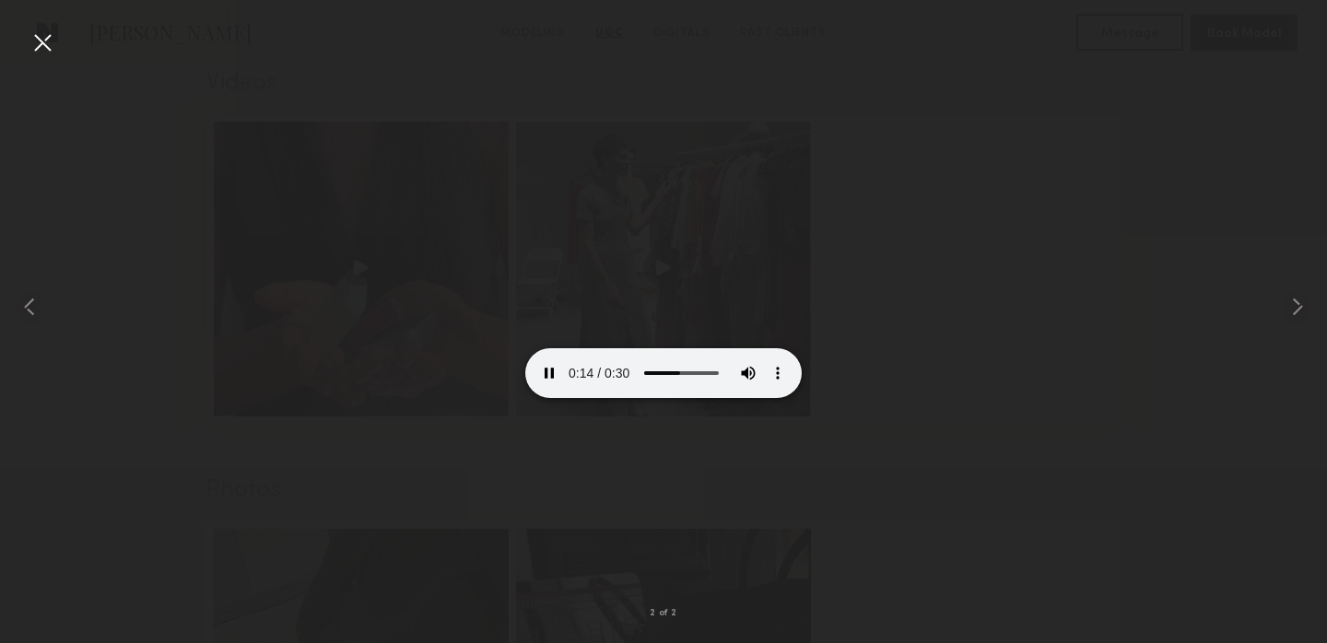
click at [36, 41] on div at bounding box center [42, 42] width 29 height 29
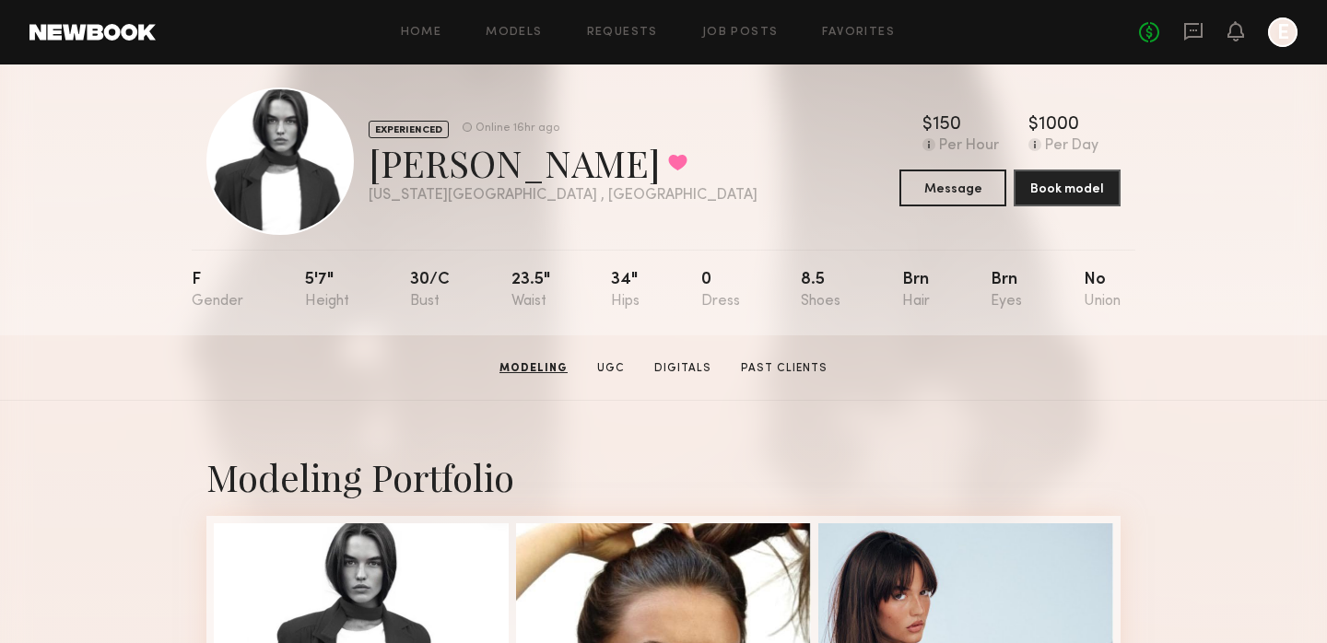
scroll to position [0, 0]
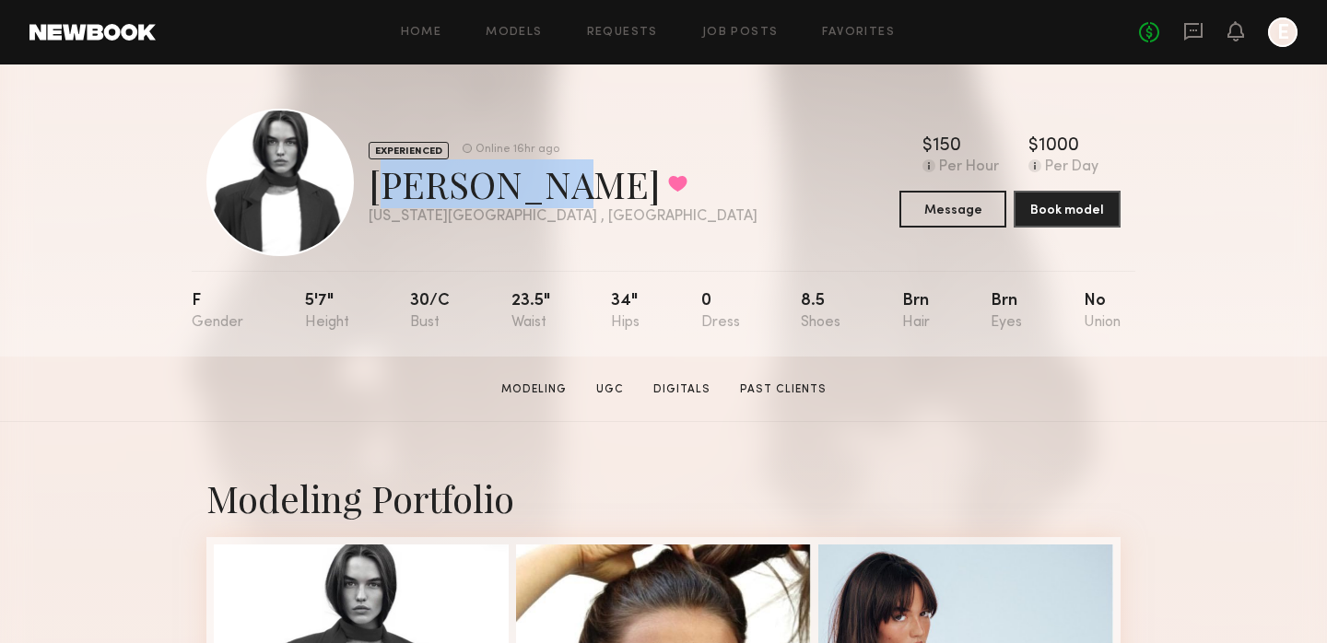
drag, startPoint x: 371, startPoint y: 194, endPoint x: 526, endPoint y: 193, distance: 155.8
click at [526, 193] on div "[PERSON_NAME] Favorited" at bounding box center [563, 183] width 389 height 49
copy div "[PERSON_NAME]"
